Goal: Task Accomplishment & Management: Manage account settings

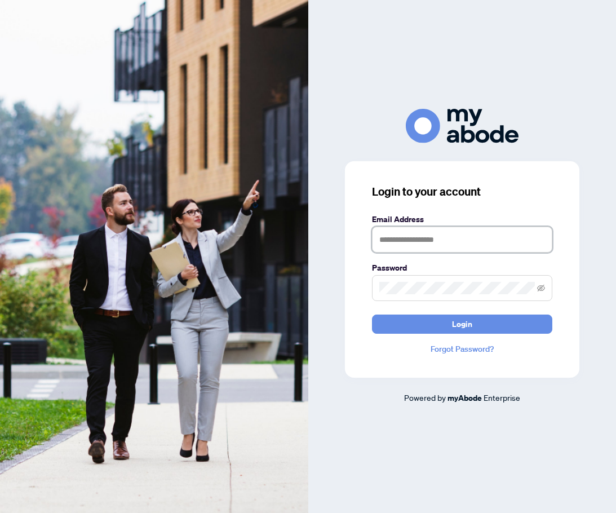
click at [414, 241] on input "text" at bounding box center [462, 240] width 180 height 26
click at [404, 243] on input "text" at bounding box center [462, 240] width 180 height 26
type input "**********"
click at [372, 314] on button "Login" at bounding box center [462, 323] width 180 height 19
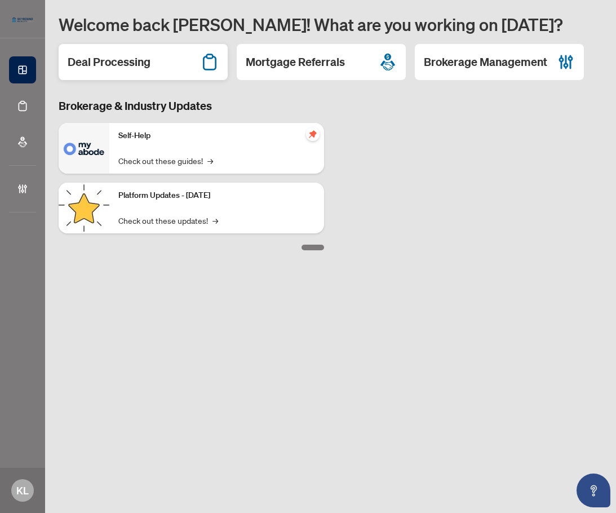
click at [113, 70] on div "Deal Processing" at bounding box center [143, 62] width 169 height 36
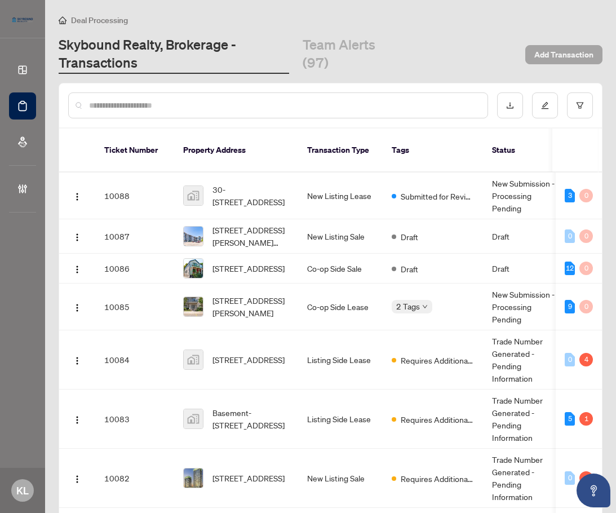
click at [546, 56] on span "Add Transaction" at bounding box center [563, 55] width 59 height 18
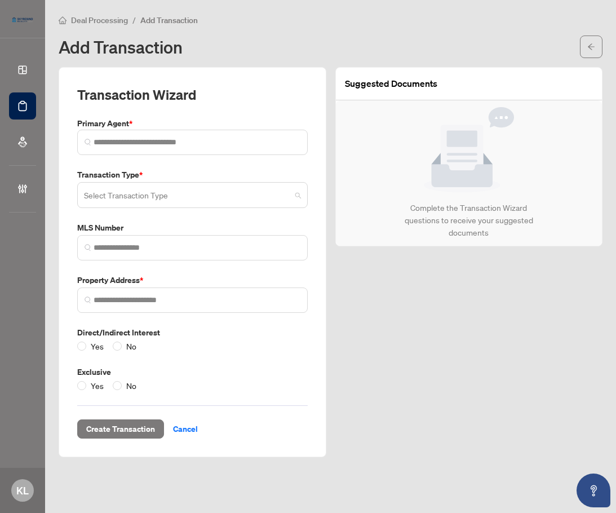
click at [139, 195] on input "search" at bounding box center [187, 196] width 207 height 25
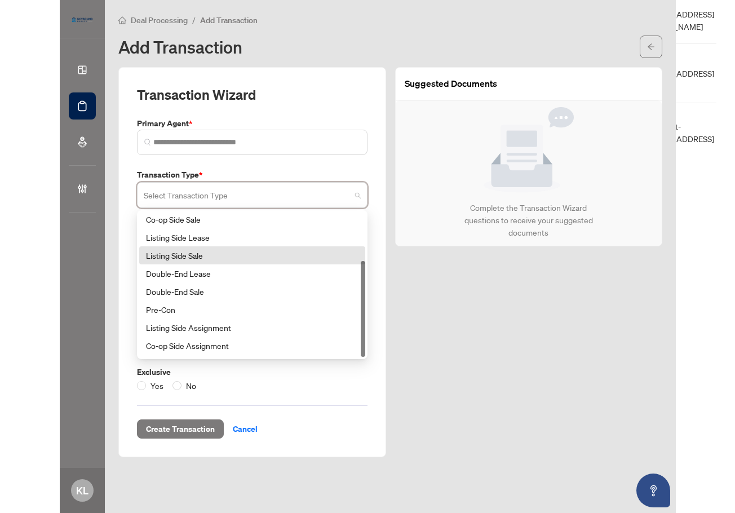
scroll to position [72, 0]
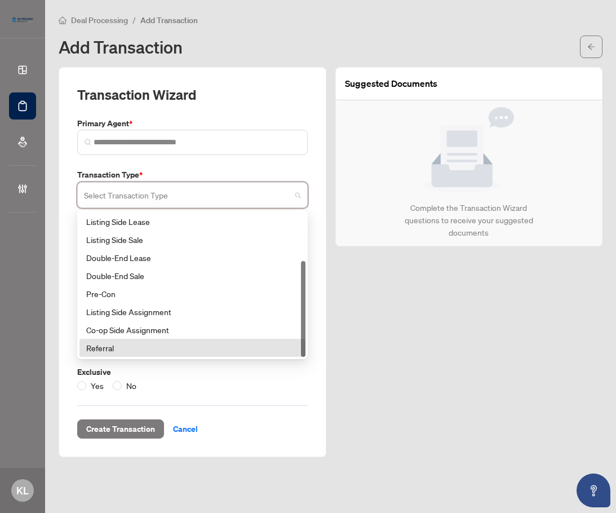
click at [89, 347] on div "Referral" at bounding box center [192, 347] width 212 height 12
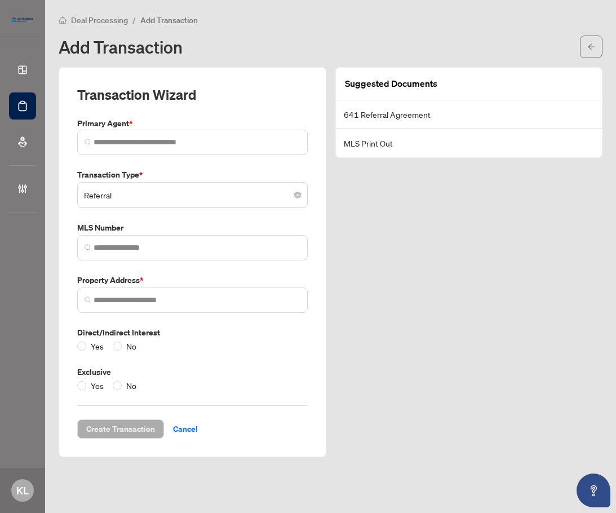
click at [436, 261] on div "Suggested Documents 641 Referral Agreement MLS Print Out" at bounding box center [469, 262] width 277 height 390
click at [480, 191] on div "Suggested Documents 641 Referral Agreement MLS Print Out" at bounding box center [469, 262] width 277 height 390
drag, startPoint x: 348, startPoint y: 270, endPoint x: 336, endPoint y: 276, distance: 13.1
click at [348, 270] on div "Suggested Documents 641 Referral Agreement MLS Print Out" at bounding box center [469, 262] width 277 height 390
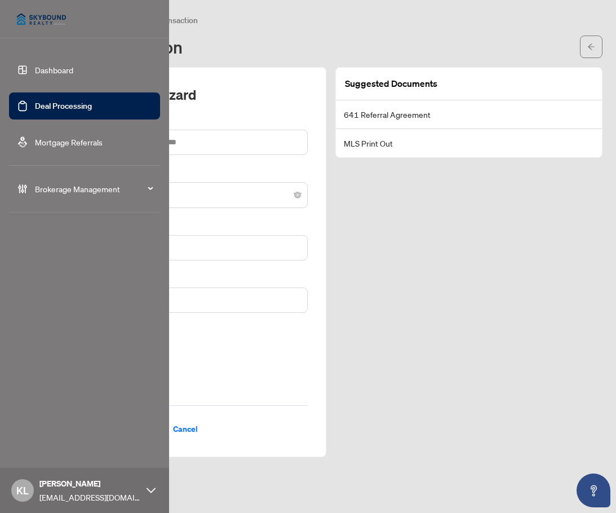
click at [41, 68] on link "Dashboard" at bounding box center [54, 70] width 38 height 10
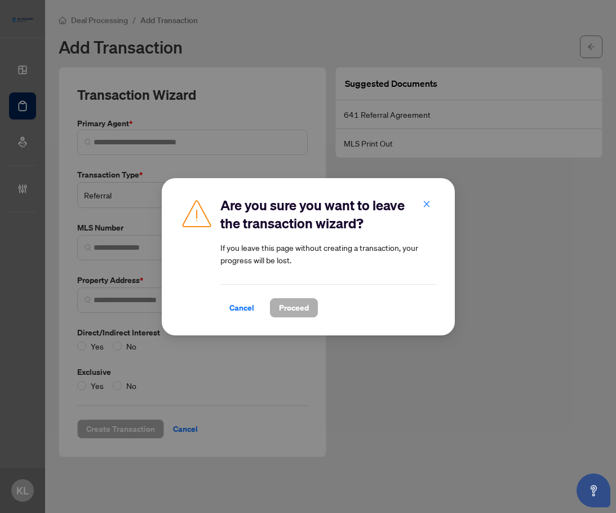
click at [295, 309] on span "Proceed" at bounding box center [294, 308] width 30 height 18
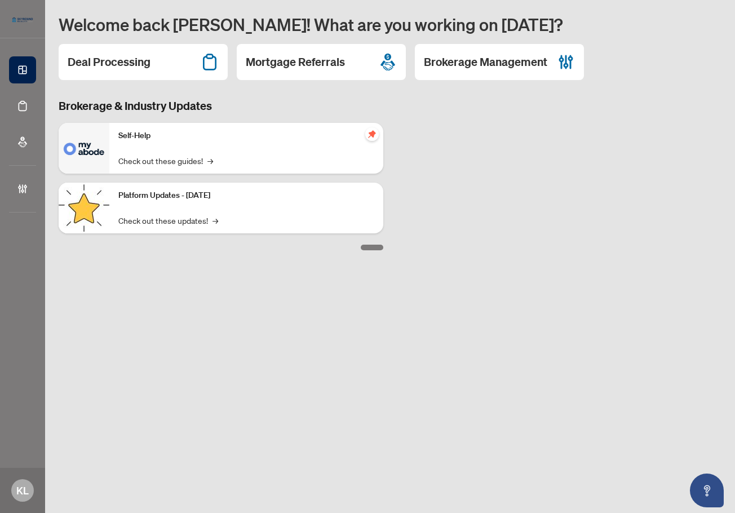
drag, startPoint x: 463, startPoint y: 78, endPoint x: 454, endPoint y: 78, distance: 9.0
click at [461, 78] on div "Brokerage Management" at bounding box center [499, 62] width 169 height 36
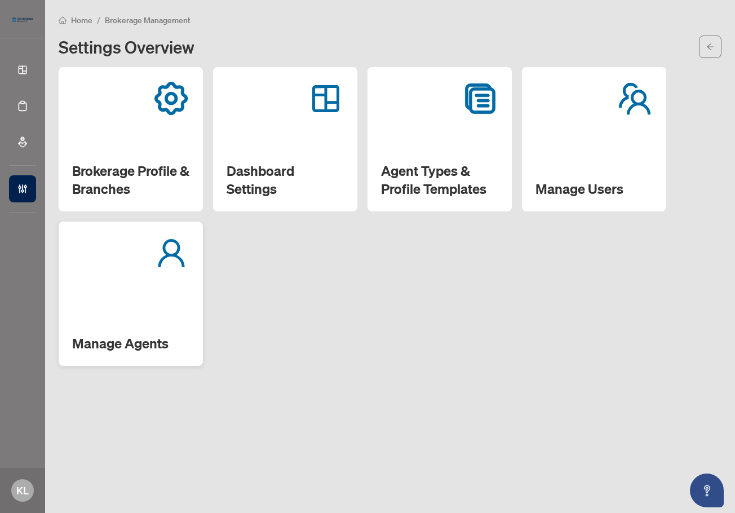
click at [163, 264] on icon at bounding box center [171, 253] width 30 height 32
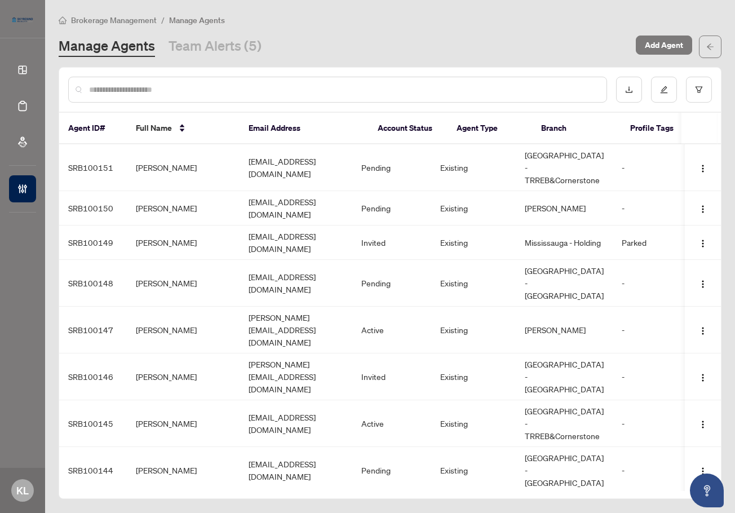
click at [514, 99] on div at bounding box center [337, 90] width 539 height 26
click at [518, 93] on input "text" at bounding box center [343, 89] width 508 height 12
type input "******"
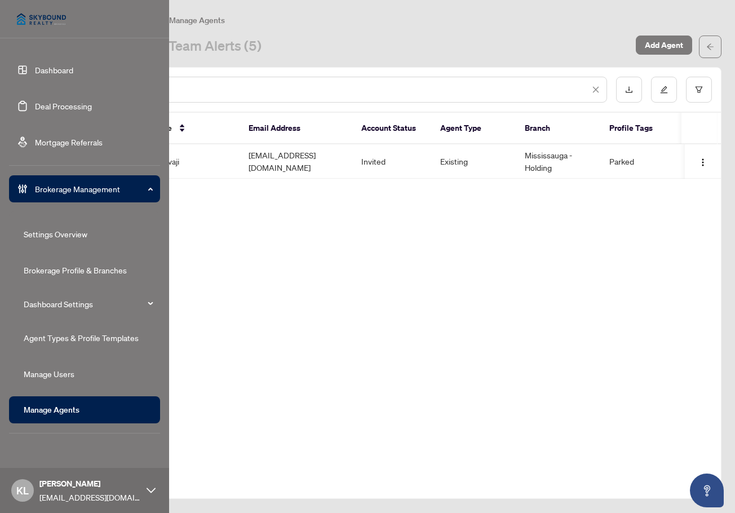
click at [469, 313] on div "****** Agent ID# Full Name Email Address Account Status Agent Type Branch Profi…" at bounding box center [390, 283] width 663 height 432
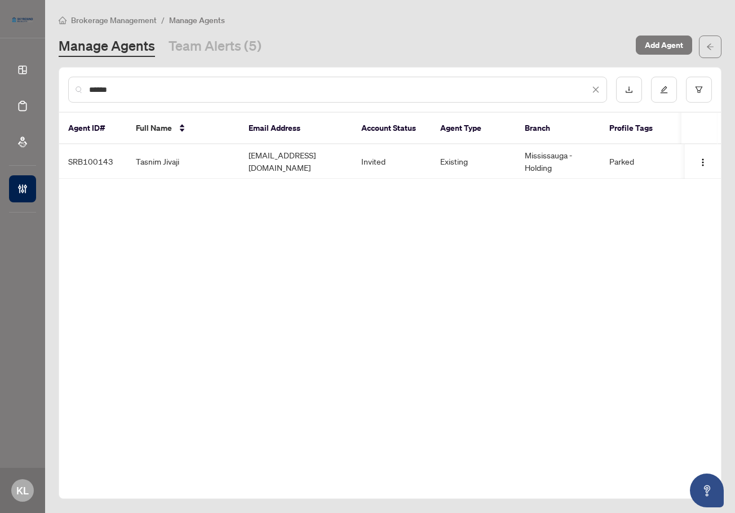
click at [251, 249] on div "****** Agent ID# Full Name Email Address Account Status Agent Type Branch Profi…" at bounding box center [390, 283] width 663 height 432
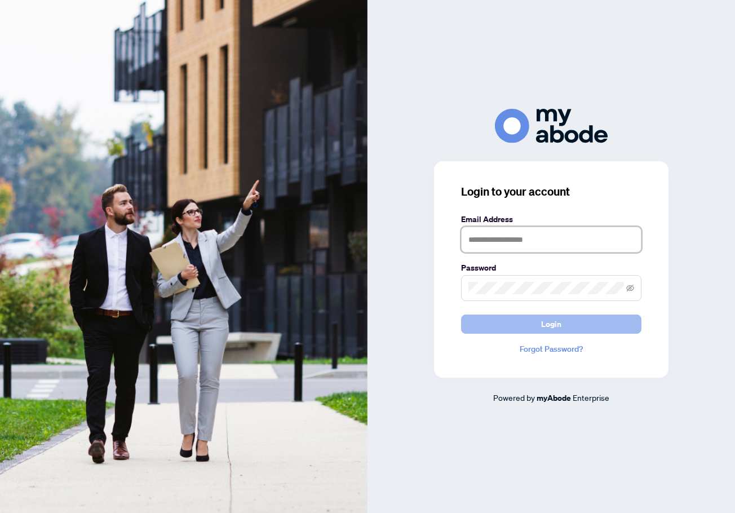
type input "**********"
click at [518, 327] on button "Login" at bounding box center [551, 323] width 180 height 19
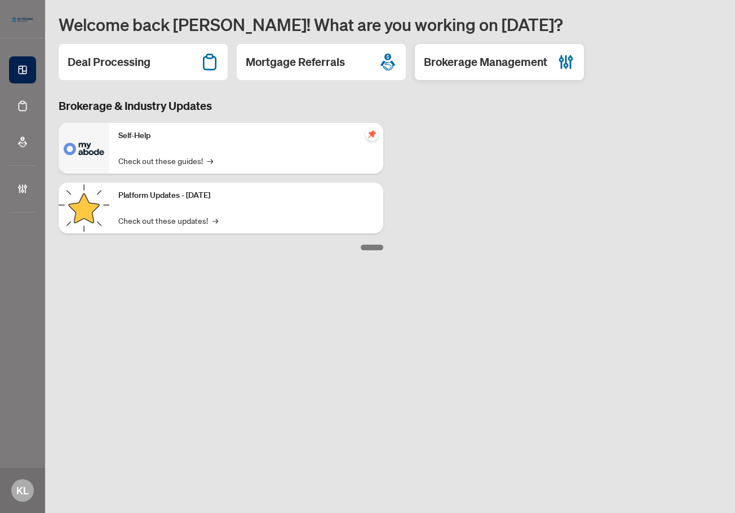
click at [492, 61] on h2 "Brokerage Management" at bounding box center [485, 62] width 123 height 16
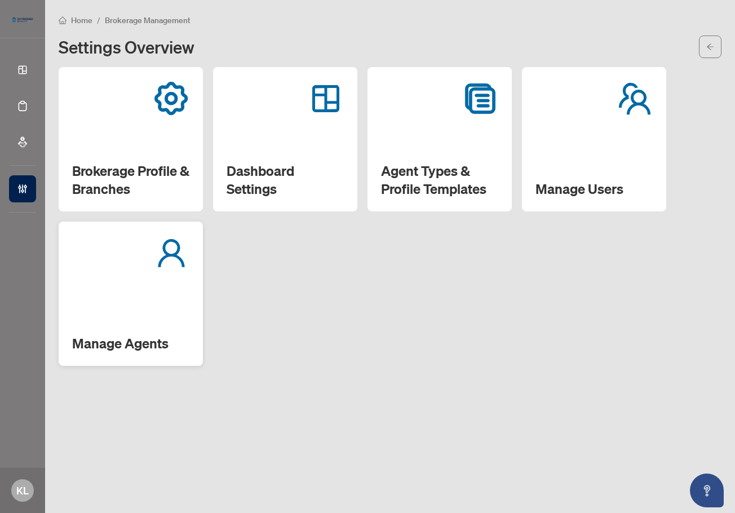
click at [129, 286] on div "Manage Agents" at bounding box center [131, 293] width 144 height 144
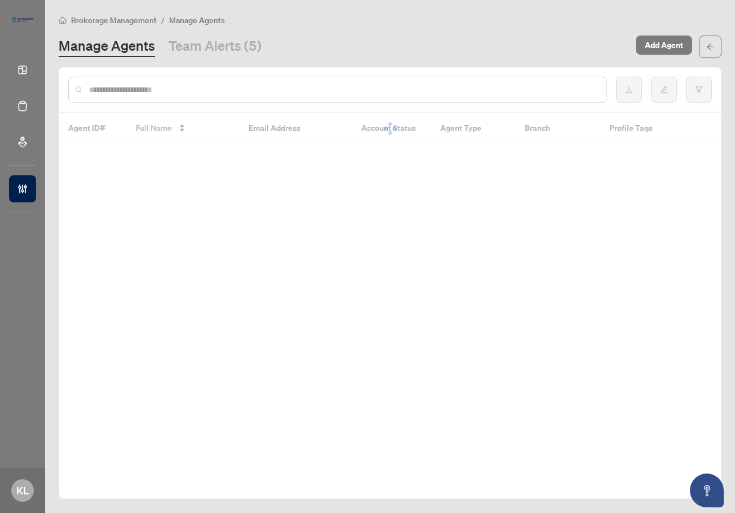
click at [464, 92] on input "text" at bounding box center [343, 89] width 508 height 12
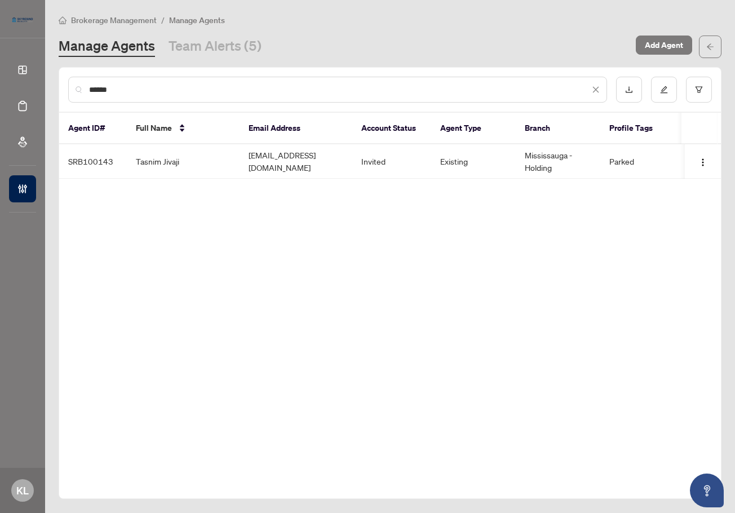
type input "******"
click at [178, 21] on span "Manage Agents" at bounding box center [197, 20] width 56 height 10
click at [104, 18] on span "Brokerage Management" at bounding box center [114, 20] width 86 height 10
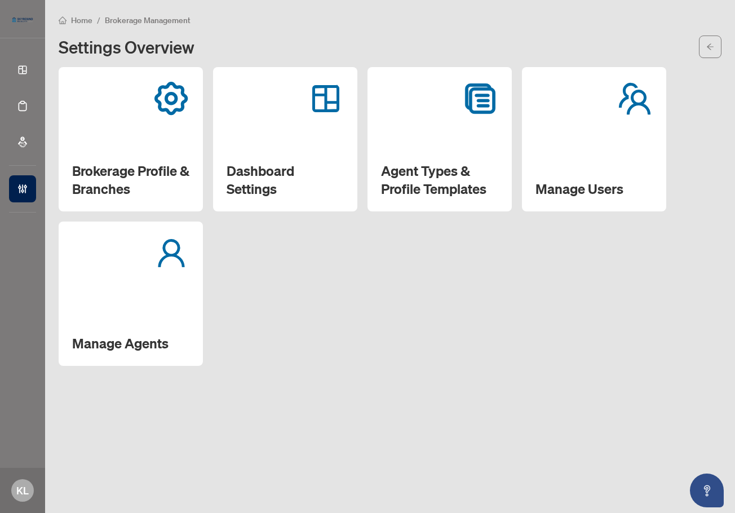
drag, startPoint x: 400, startPoint y: 329, endPoint x: 538, endPoint y: 34, distance: 324.7
click at [401, 327] on div "Brokerage Profile & Branches Dashboard Settings Agent Types & Profile Templates…" at bounding box center [390, 216] width 663 height 299
